Goal: Information Seeking & Learning: Learn about a topic

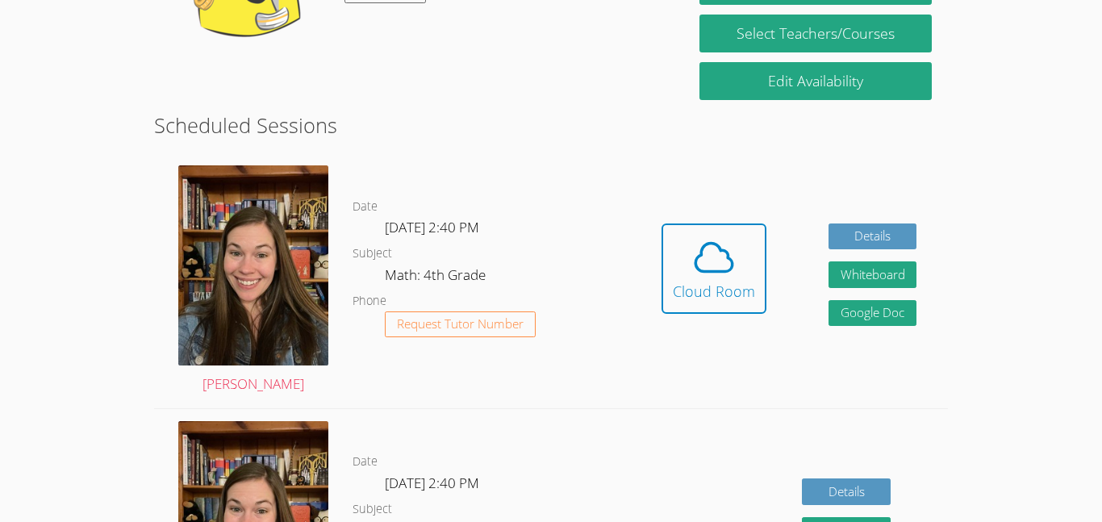
scroll to position [247, 0]
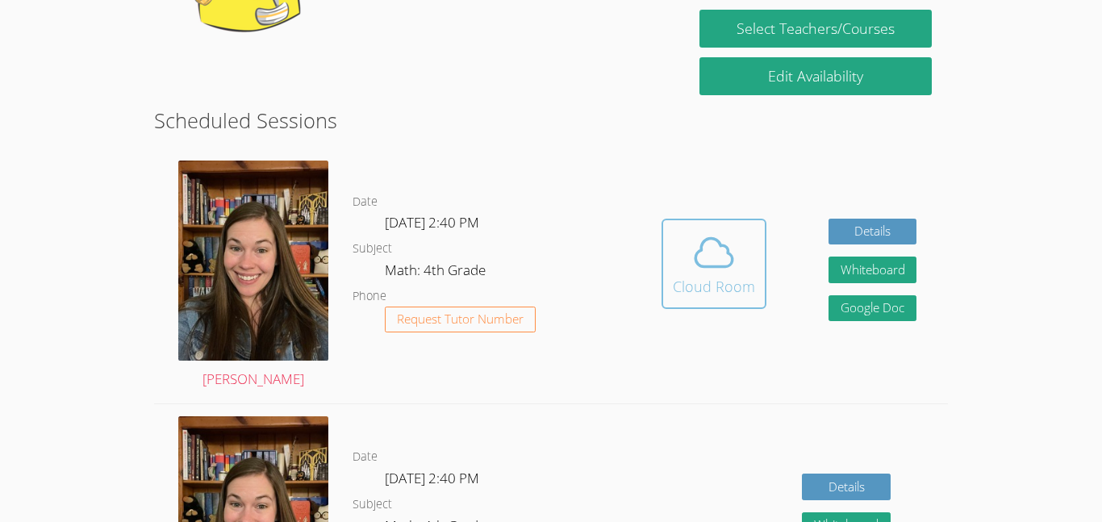
click at [724, 266] on icon at bounding box center [713, 252] width 37 height 28
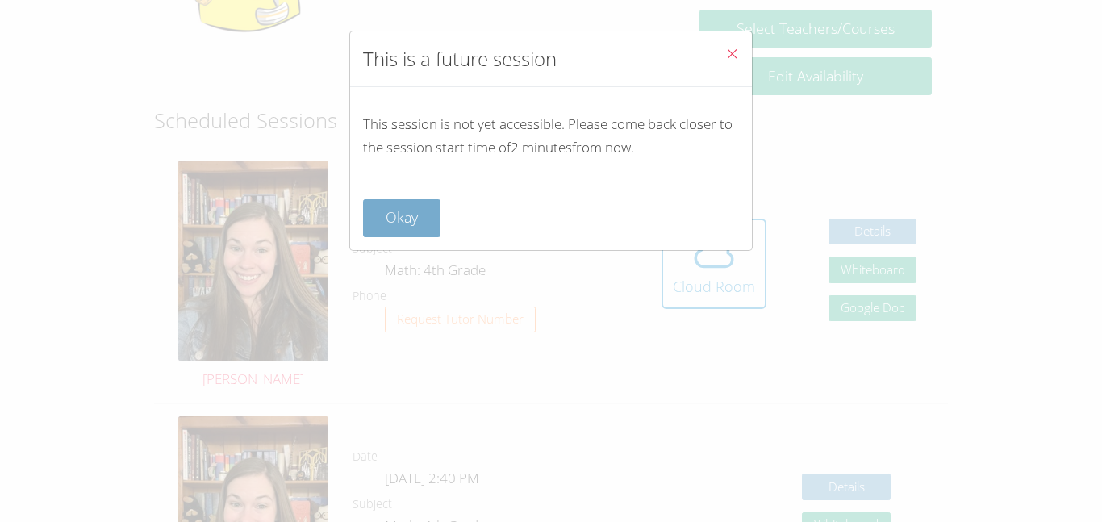
click at [399, 207] on button "Okay" at bounding box center [401, 218] width 77 height 38
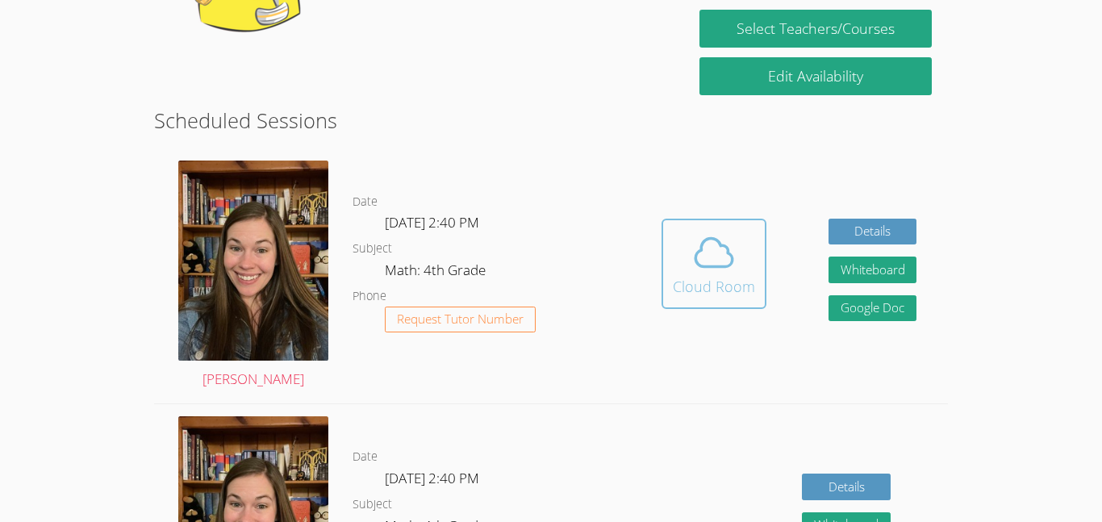
click at [665, 273] on button "Cloud Room" at bounding box center [714, 264] width 105 height 90
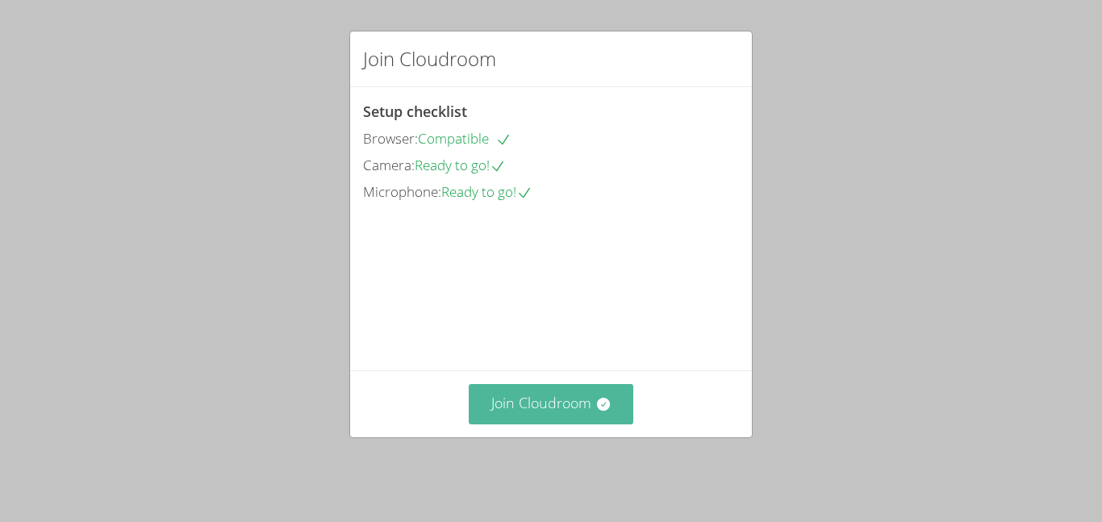
click at [514, 416] on button "Join Cloudroom" at bounding box center [551, 404] width 165 height 40
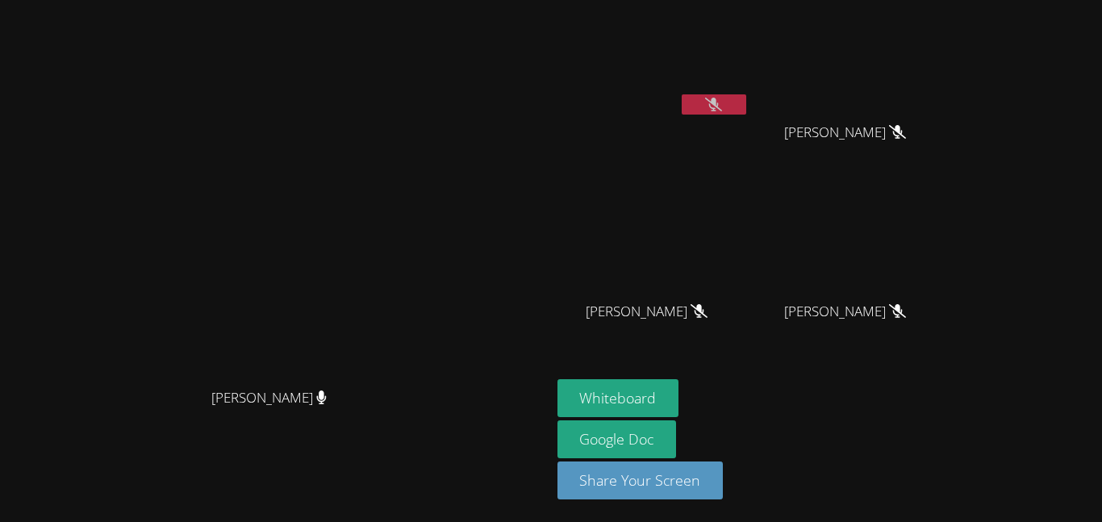
click at [746, 106] on button at bounding box center [714, 104] width 65 height 20
click at [746, 99] on button at bounding box center [714, 104] width 65 height 20
click at [746, 108] on button at bounding box center [714, 104] width 65 height 20
click at [719, 99] on icon at bounding box center [713, 105] width 10 height 14
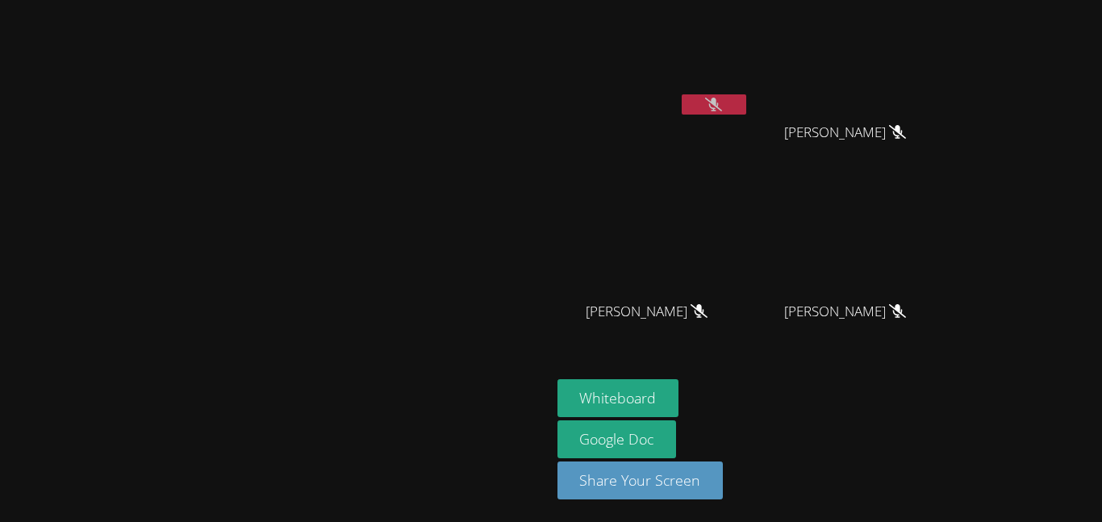
click at [746, 113] on button at bounding box center [714, 104] width 65 height 20
click at [722, 109] on icon at bounding box center [713, 105] width 17 height 14
click at [746, 99] on button at bounding box center [714, 104] width 65 height 20
click at [746, 104] on button at bounding box center [714, 104] width 65 height 20
click at [722, 104] on icon at bounding box center [713, 105] width 17 height 14
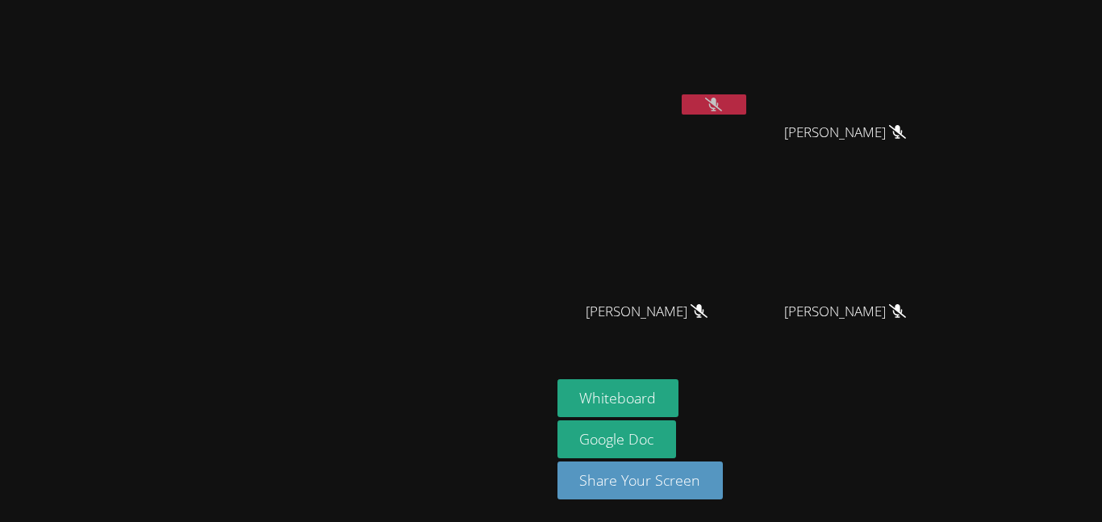
click at [722, 104] on icon at bounding box center [713, 105] width 17 height 14
click at [746, 107] on button at bounding box center [714, 104] width 65 height 20
click at [906, 316] on icon at bounding box center [897, 311] width 17 height 14
click at [746, 95] on button at bounding box center [714, 104] width 65 height 20
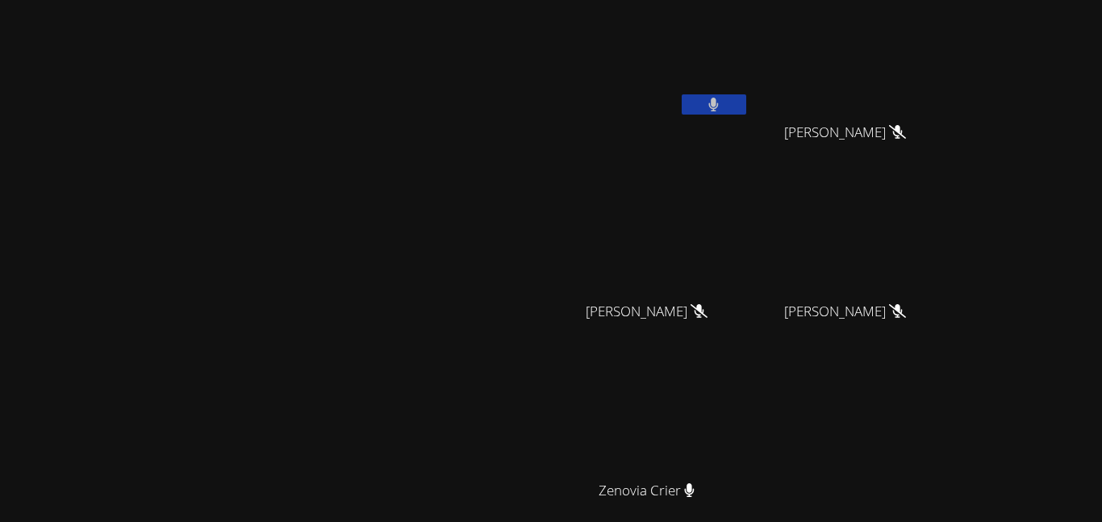
click at [746, 106] on button at bounding box center [714, 104] width 65 height 20
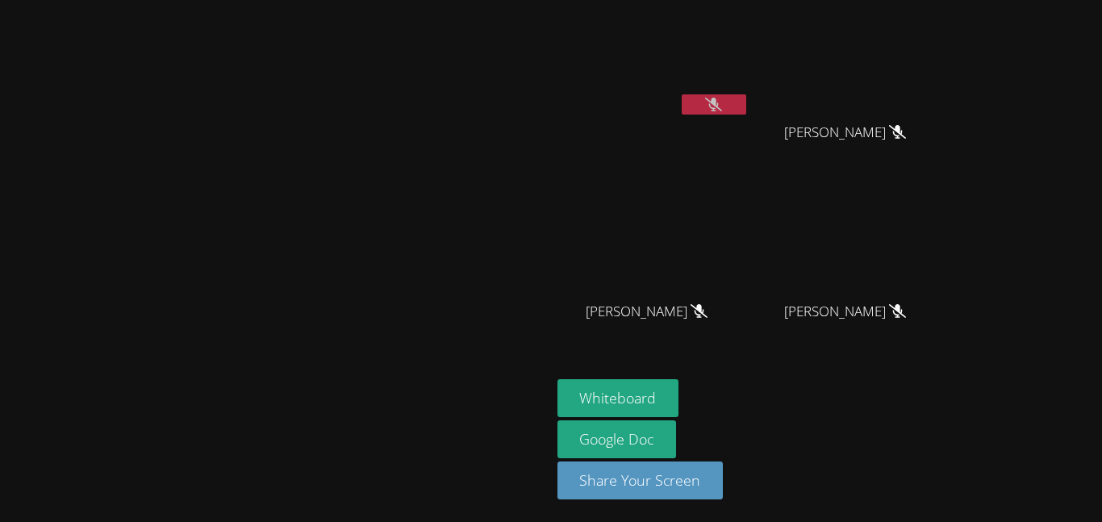
click at [722, 110] on icon at bounding box center [713, 105] width 17 height 14
click at [719, 105] on icon at bounding box center [714, 105] width 10 height 14
click at [746, 111] on button at bounding box center [714, 104] width 65 height 20
click at [746, 107] on button at bounding box center [714, 104] width 65 height 20
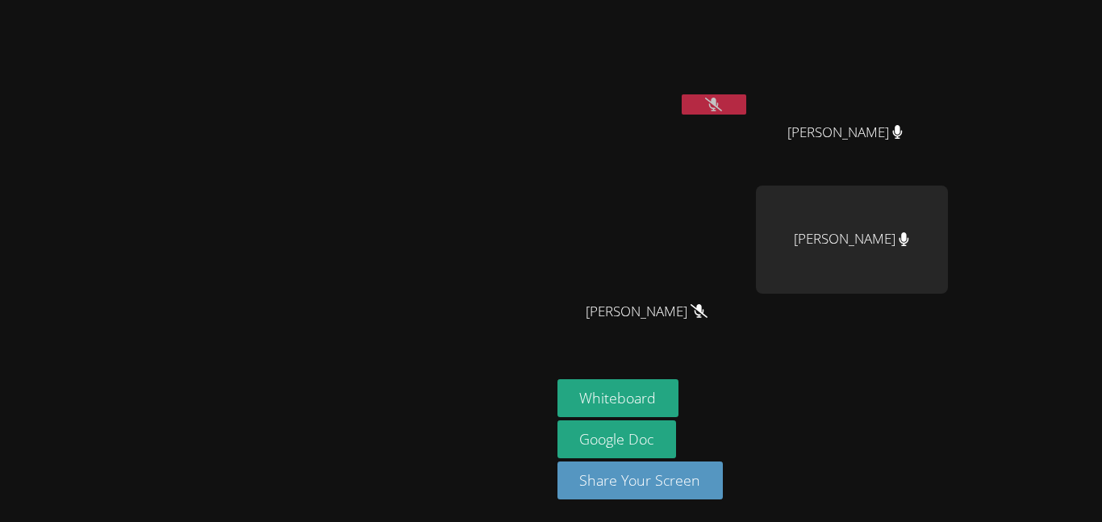
click at [749, 79] on video at bounding box center [653, 60] width 192 height 108
click at [746, 108] on button at bounding box center [714, 104] width 65 height 20
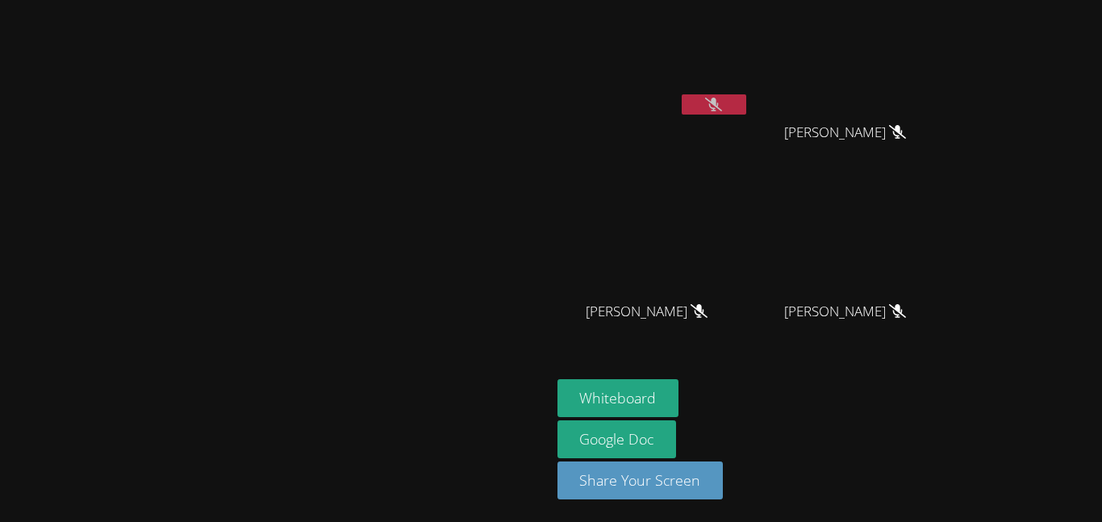
click at [749, 86] on video at bounding box center [653, 60] width 192 height 108
click at [746, 109] on button at bounding box center [714, 104] width 65 height 20
click at [746, 107] on button at bounding box center [714, 104] width 65 height 20
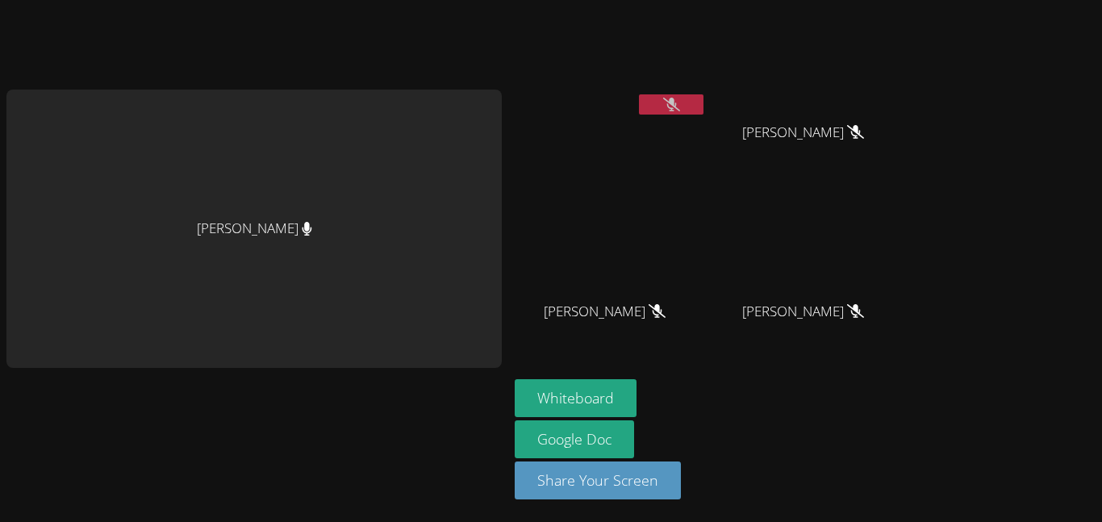
click at [838, 90] on video at bounding box center [809, 60] width 192 height 108
click at [666, 86] on video at bounding box center [611, 60] width 192 height 108
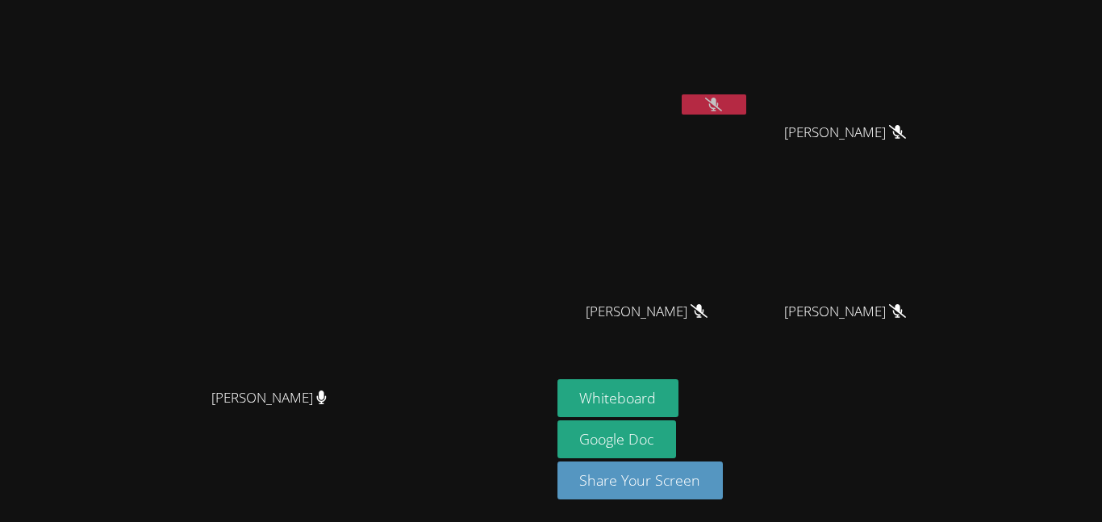
click at [396, 105] on video at bounding box center [275, 228] width 242 height 303
click at [746, 98] on button at bounding box center [714, 104] width 65 height 20
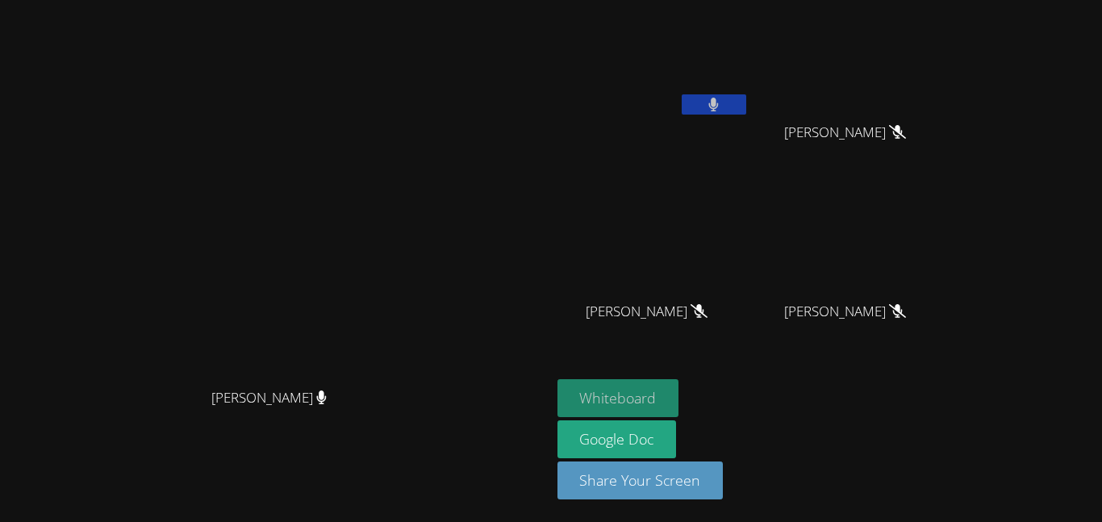
click at [679, 401] on button "Whiteboard" at bounding box center [618, 398] width 122 height 38
click at [679, 399] on button "Whiteboard" at bounding box center [618, 398] width 122 height 38
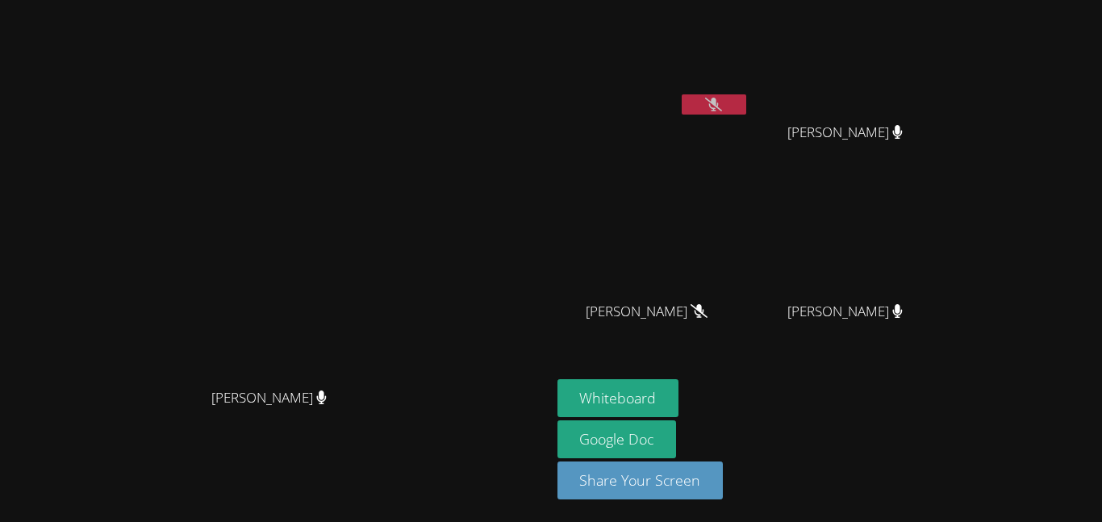
click at [746, 109] on button at bounding box center [714, 104] width 65 height 20
click at [722, 104] on icon at bounding box center [713, 105] width 17 height 14
click at [746, 97] on button at bounding box center [714, 104] width 65 height 20
click at [749, 89] on video at bounding box center [653, 60] width 192 height 108
click at [746, 114] on button at bounding box center [714, 104] width 65 height 20
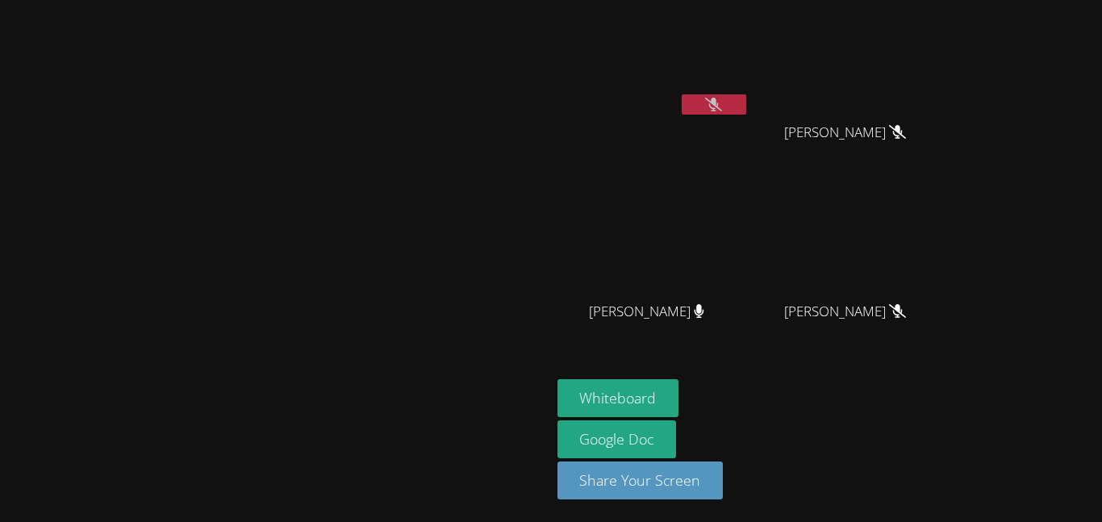
click at [722, 107] on icon at bounding box center [713, 105] width 17 height 14
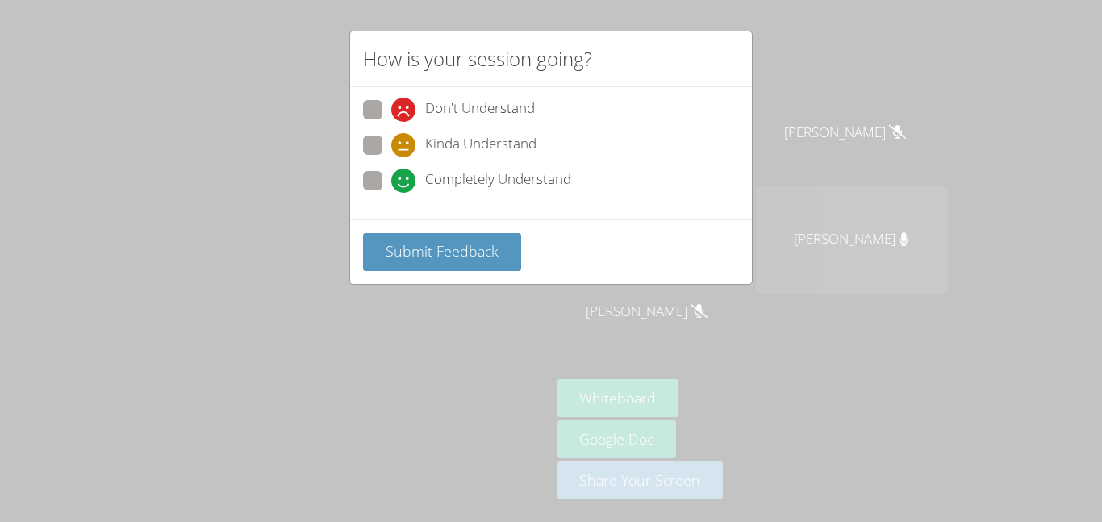
click at [223, 461] on div "How is your session going? Don't Understand Kinda Understand Completely Underst…" at bounding box center [551, 261] width 1102 height 522
click at [392, 186] on icon at bounding box center [403, 181] width 24 height 24
click at [392, 185] on input "Completely Understand" at bounding box center [398, 178] width 14 height 14
radio input "true"
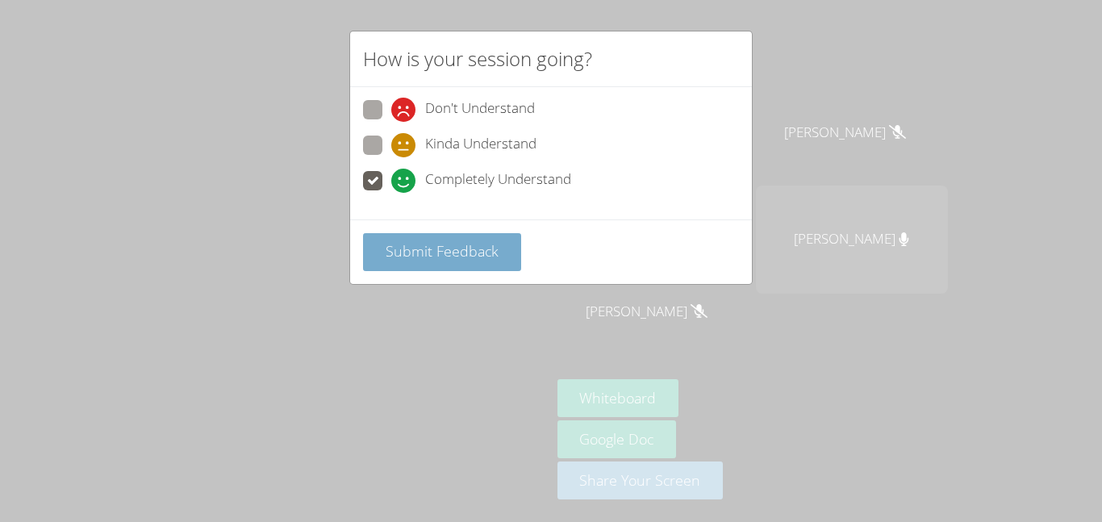
click at [418, 259] on span "Submit Feedback" at bounding box center [442, 250] width 113 height 19
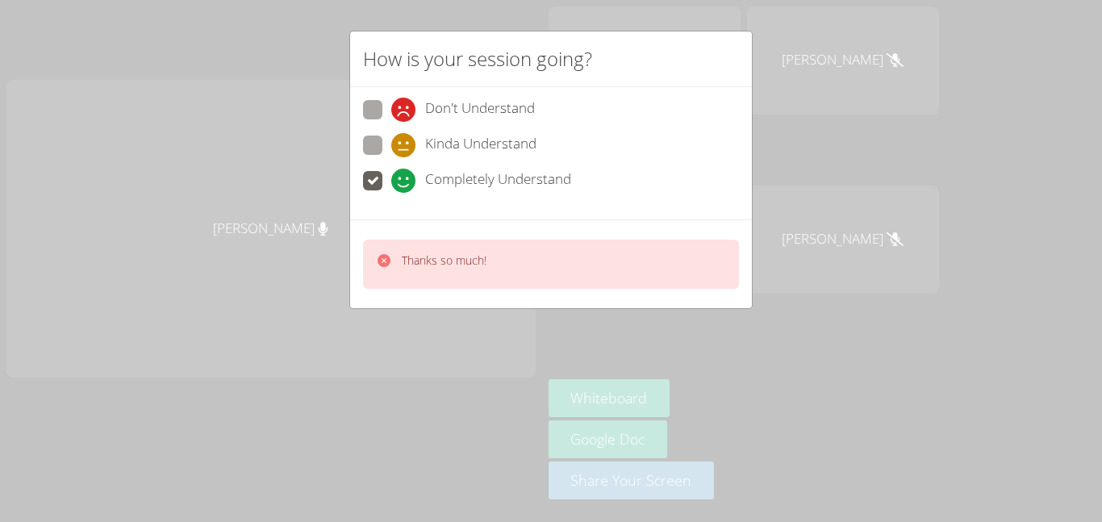
click at [419, 446] on div "How is your session going? Don't Understand Kinda Understand Completely Underst…" at bounding box center [551, 261] width 1102 height 522
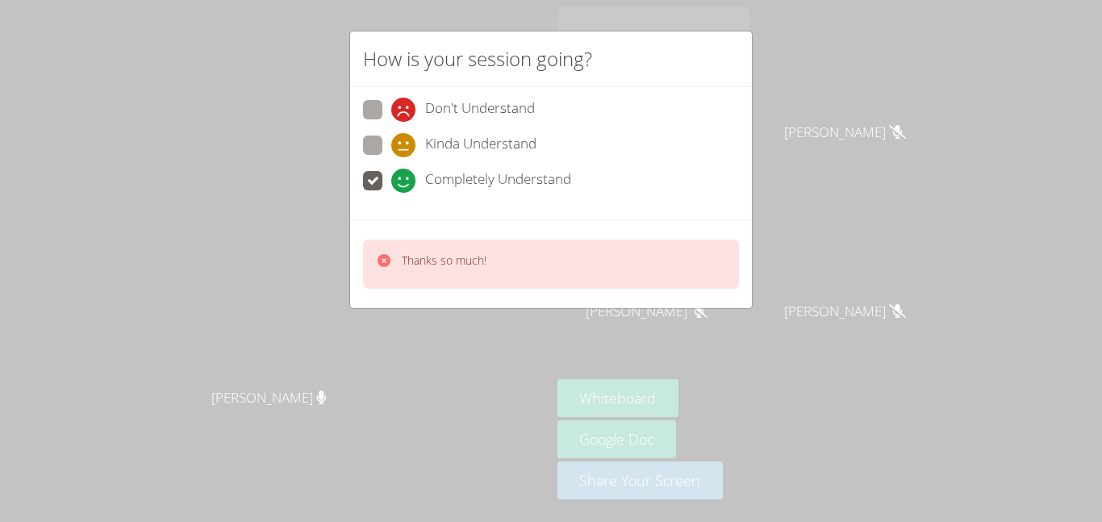
click at [428, 402] on div "How is your session going? Don't Understand Kinda Understand Completely Underst…" at bounding box center [551, 261] width 1102 height 522
click at [428, 388] on div "How is your session going? Don't Understand Kinda Understand Completely Underst…" at bounding box center [551, 261] width 1102 height 522
click at [429, 407] on div "How is your session going? Don't Understand Kinda Understand Completely Underst…" at bounding box center [551, 261] width 1102 height 522
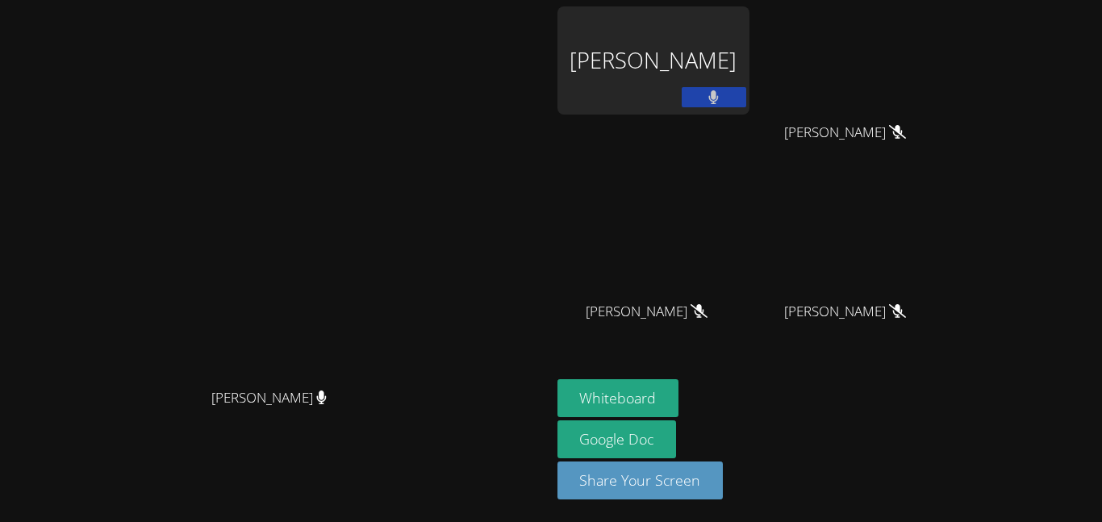
click at [396, 380] on video at bounding box center [275, 228] width 242 height 303
